Goal: Book appointment/travel/reservation

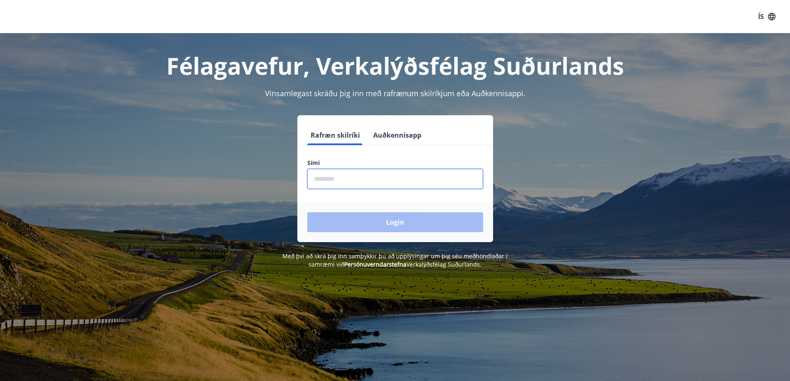
click at [373, 184] on input "phone" at bounding box center [395, 179] width 176 height 20
type input "********"
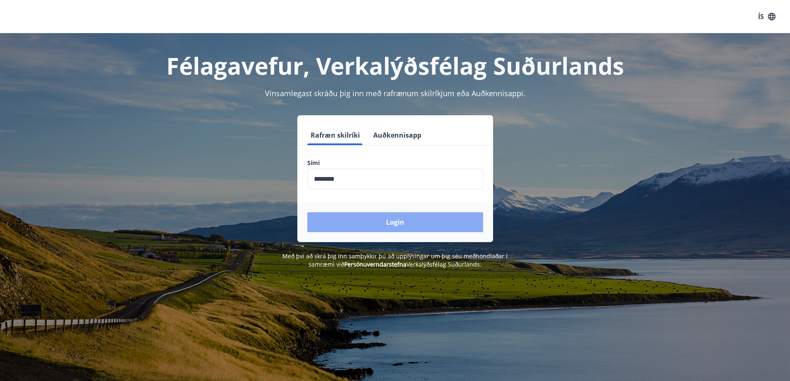
click at [373, 227] on button "Login" at bounding box center [395, 222] width 176 height 20
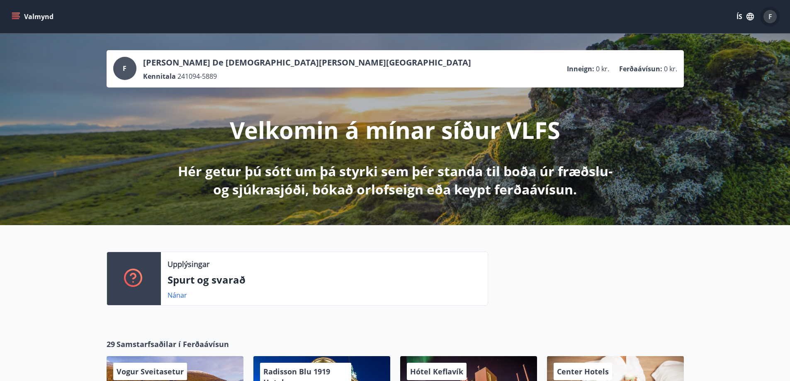
click at [769, 21] on div "F" at bounding box center [769, 16] width 13 height 13
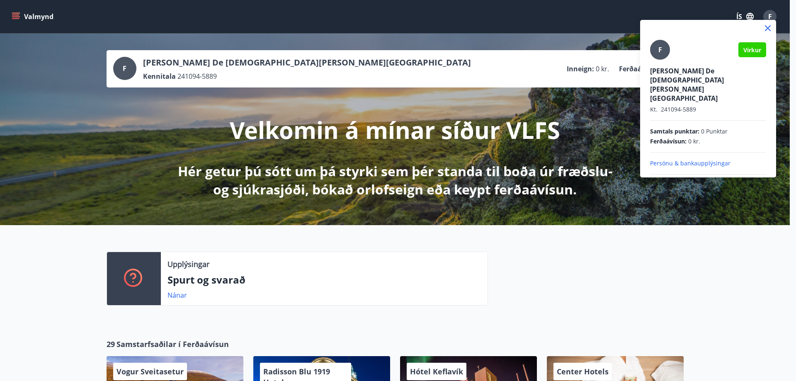
click at [769, 21] on div at bounding box center [708, 28] width 136 height 17
click at [14, 13] on div at bounding box center [398, 190] width 796 height 381
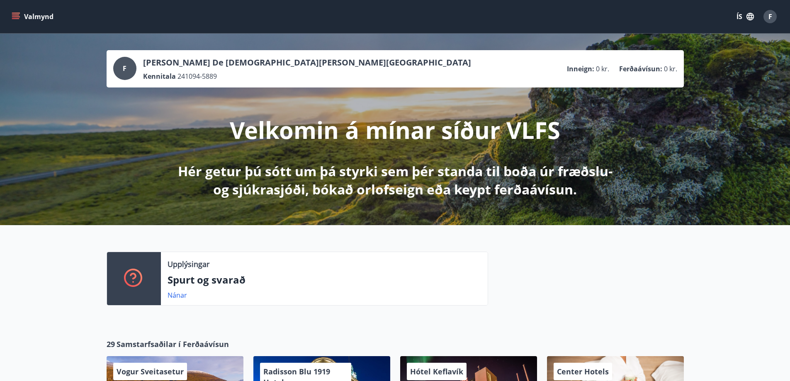
click at [24, 13] on button "Valmynd" at bounding box center [33, 16] width 47 height 15
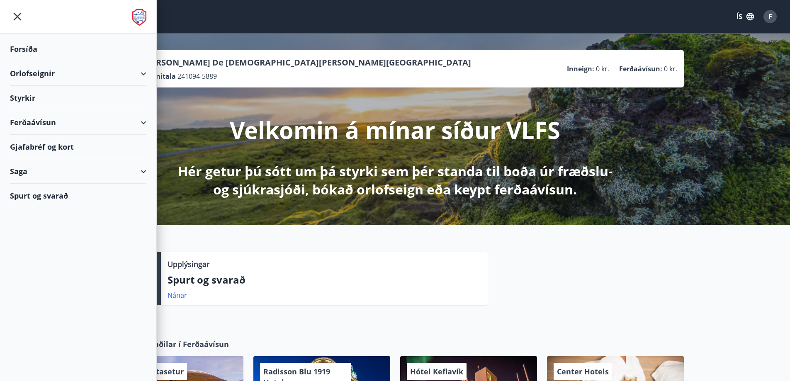
click at [126, 69] on div "Orlofseignir" at bounding box center [78, 73] width 136 height 24
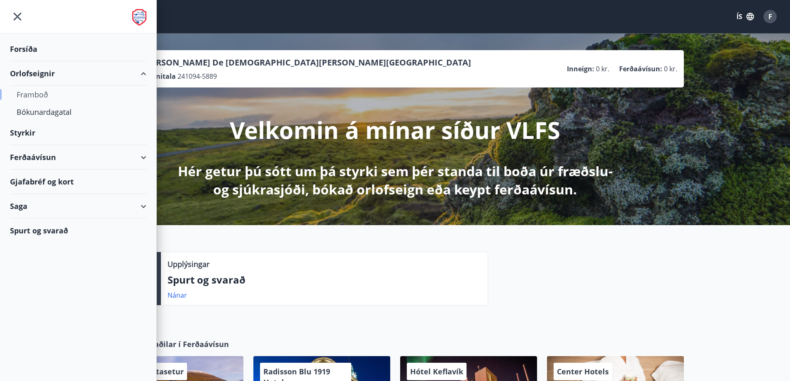
click at [50, 92] on div "Framboð" at bounding box center [78, 94] width 123 height 17
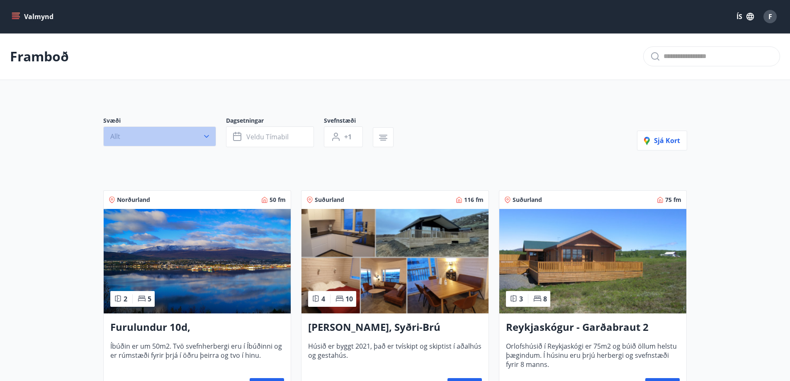
click at [184, 141] on button "Allt" at bounding box center [159, 136] width 113 height 20
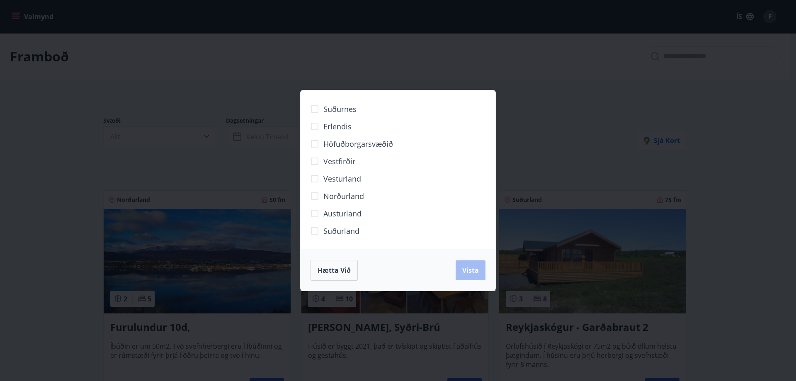
click at [544, 136] on div "Suðurnes Erlendis Höfuðborgarsvæðið Vestfirðir Vesturland Norðurland Austurland…" at bounding box center [398, 190] width 796 height 381
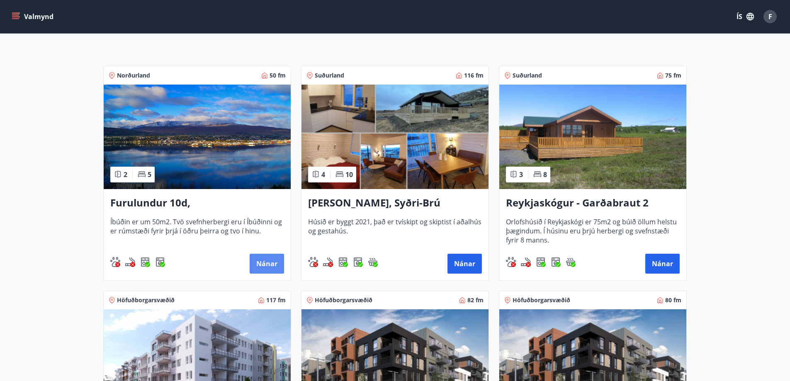
click at [263, 268] on button "Nánar" at bounding box center [267, 264] width 34 height 20
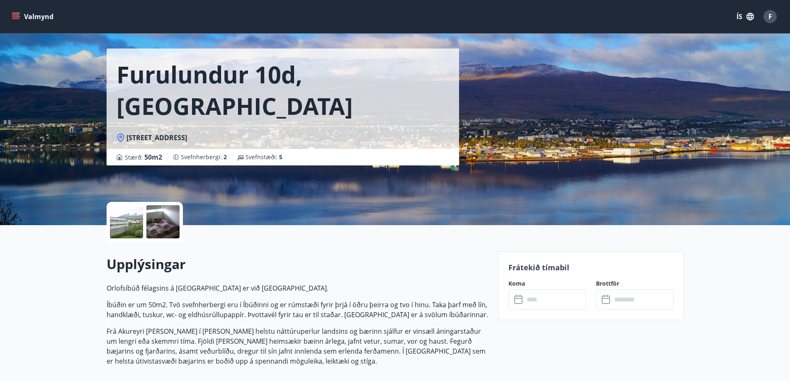
scroll to position [124, 0]
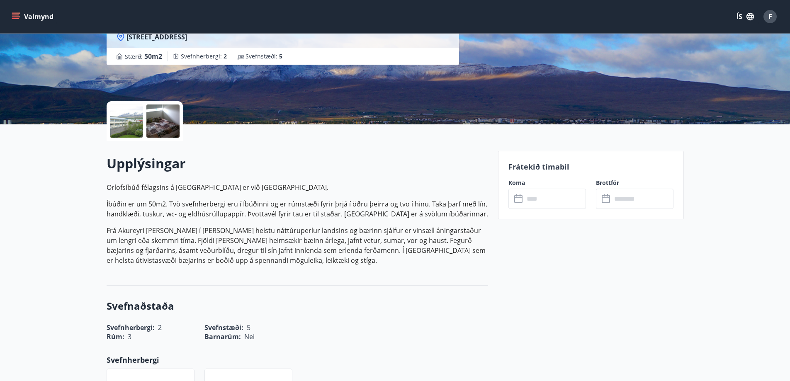
click at [561, 196] on input "text" at bounding box center [555, 199] width 62 height 20
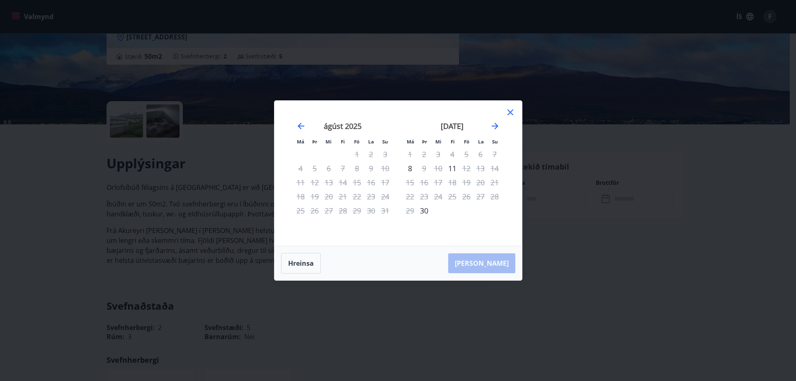
click at [493, 170] on div "14" at bounding box center [495, 168] width 14 height 14
click at [497, 131] on icon "Move forward to switch to the next month." at bounding box center [495, 126] width 10 height 10
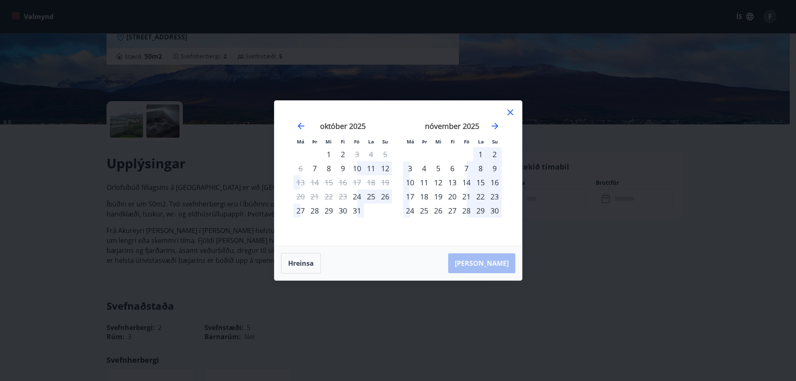
click at [511, 115] on icon at bounding box center [510, 112] width 10 height 10
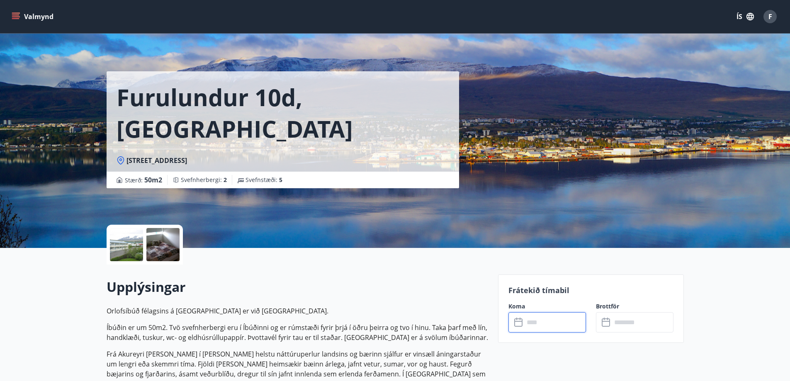
scroll to position [0, 0]
